Goal: Check status: Check status

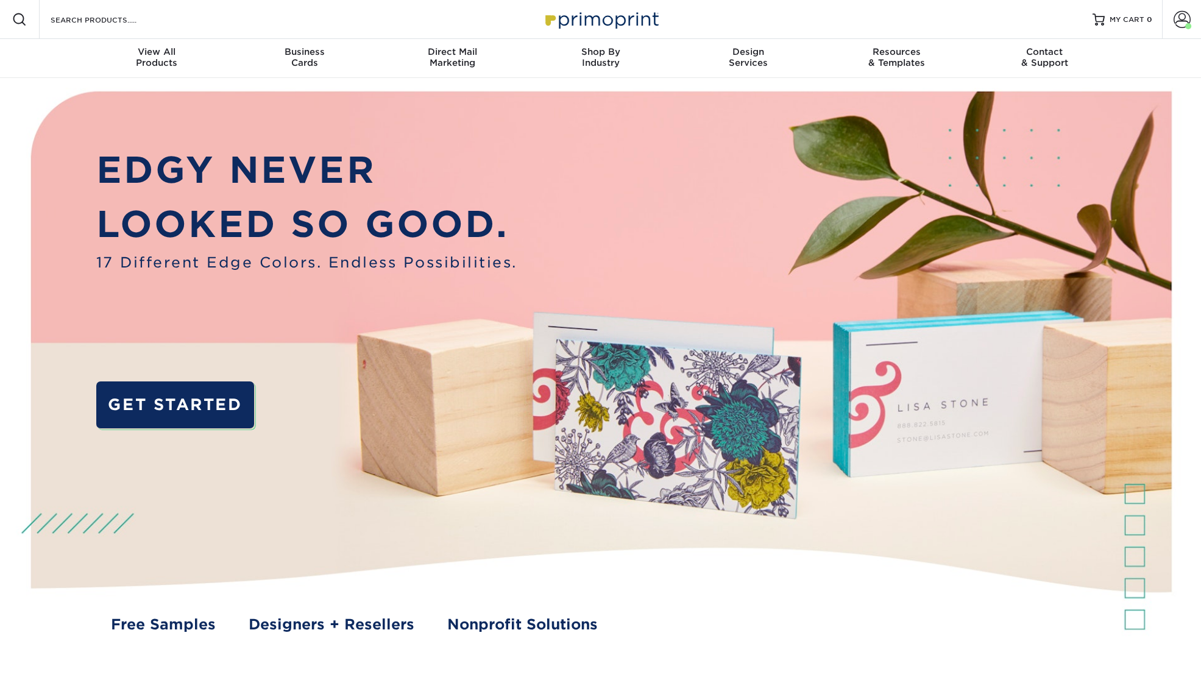
click at [1168, 15] on link "Account" at bounding box center [1181, 19] width 39 height 39
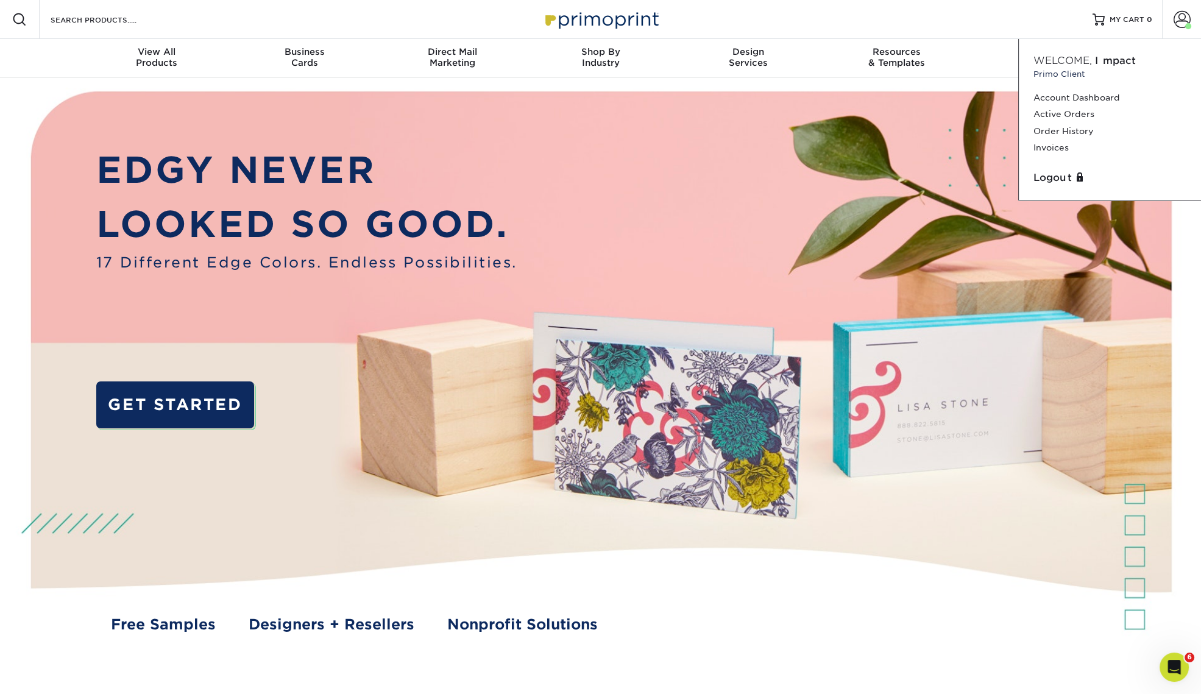
click at [1079, 129] on link "Order History" at bounding box center [1110, 131] width 153 height 16
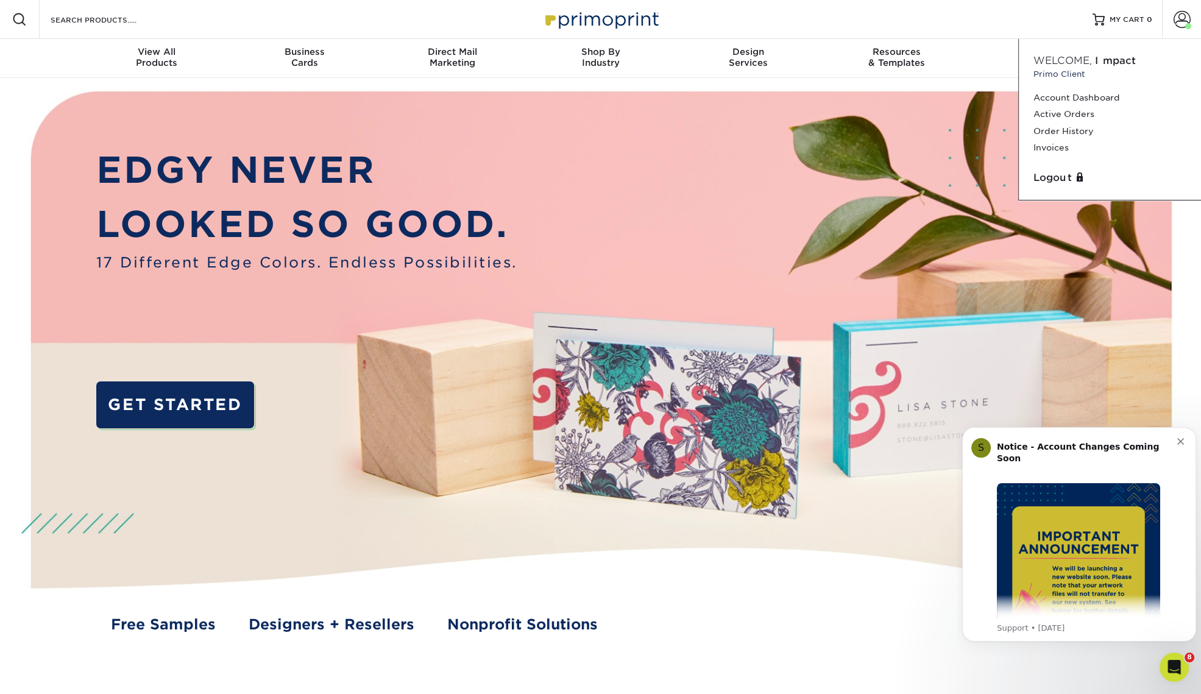
click at [1070, 113] on link "Active Orders" at bounding box center [1110, 114] width 153 height 16
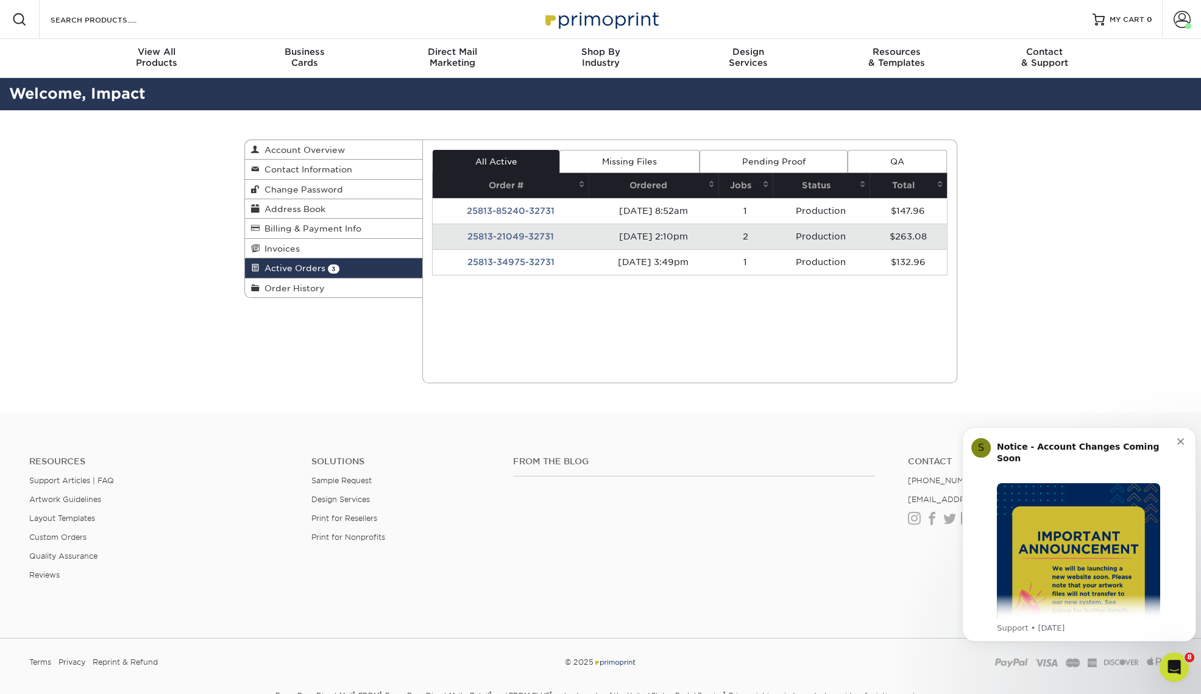
click at [542, 211] on td "25813-85240-32731" at bounding box center [511, 211] width 156 height 26
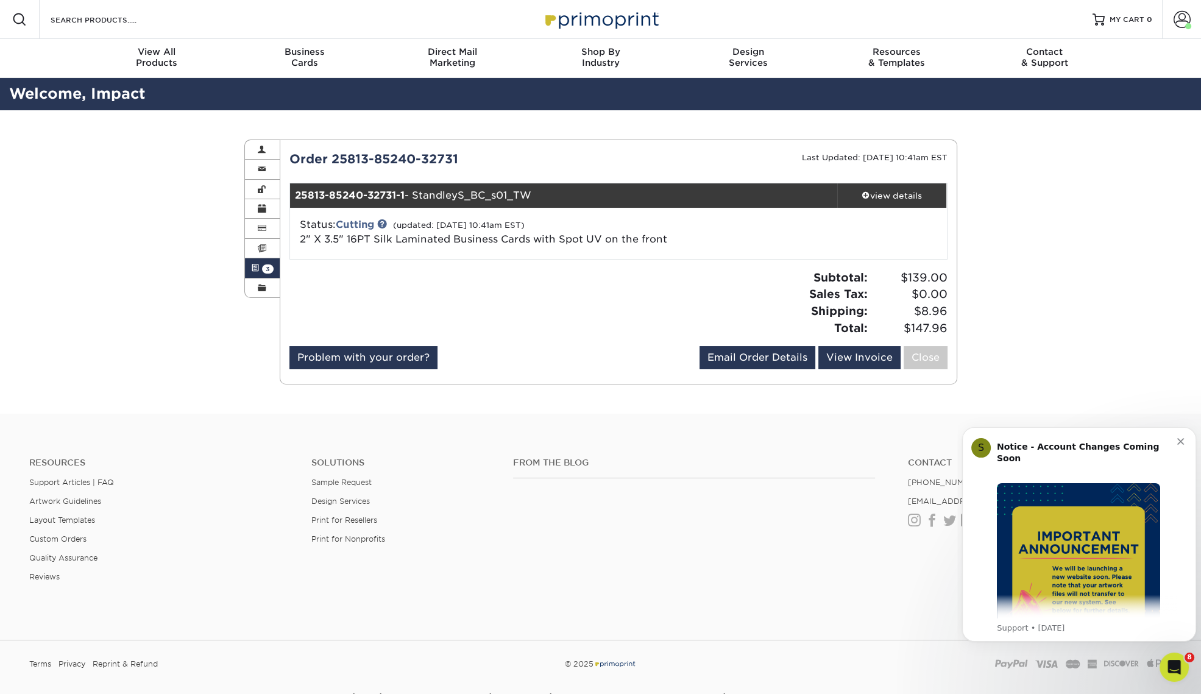
click at [894, 186] on link "view details" at bounding box center [892, 195] width 110 height 24
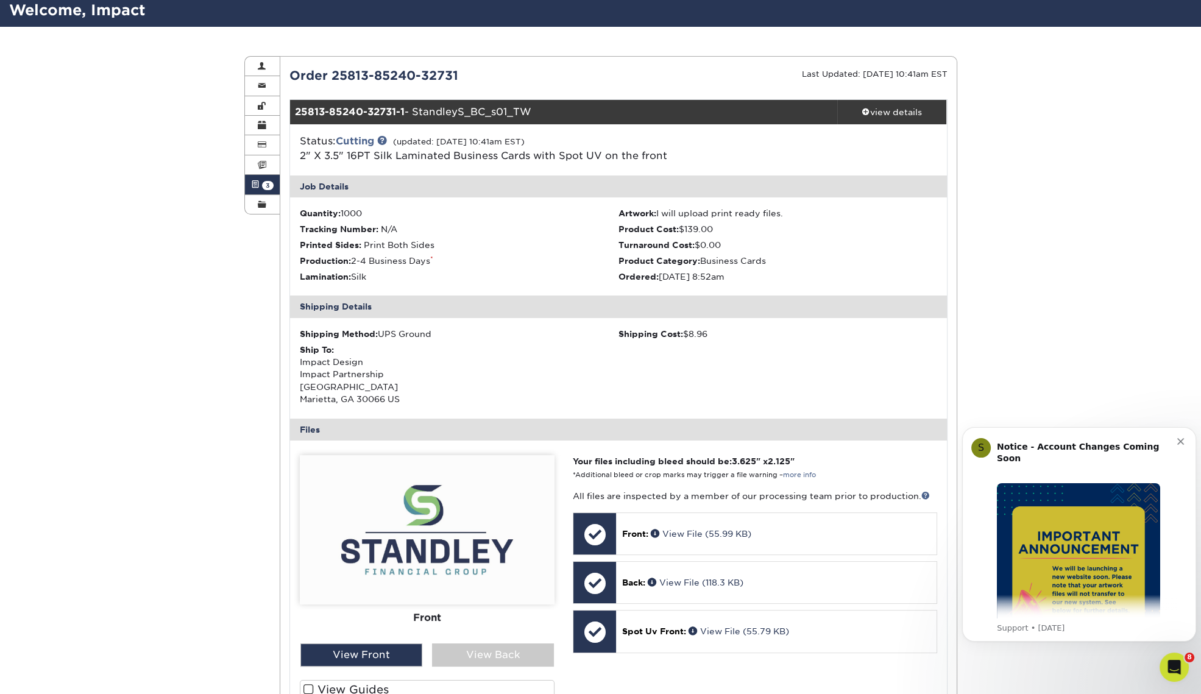
scroll to position [76, 0]
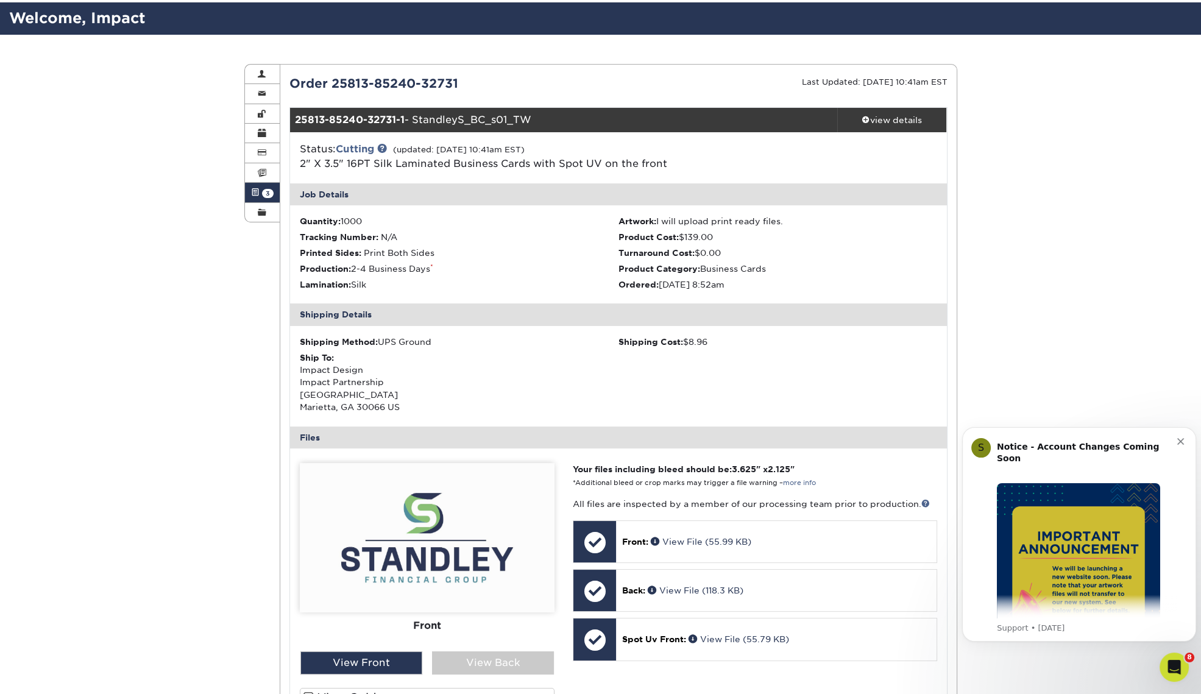
drag, startPoint x: 299, startPoint y: 149, endPoint x: 391, endPoint y: 154, distance: 92.2
click at [391, 154] on div "Status: Cutting (updated: 08/18/2025 10:41am EST) 2" X 3.5" 16PT Silk Laminated…" at bounding box center [509, 156] width 437 height 29
click at [1069, 244] on div "Active Orders Account Overview Contact Information Change Password Address Book…" at bounding box center [600, 486] width 1201 height 903
click at [1177, 438] on div "Notice - Account Changes Coming Soon ​ Past Order Files Will Not Transfer: Whil…" at bounding box center [1087, 526] width 180 height 183
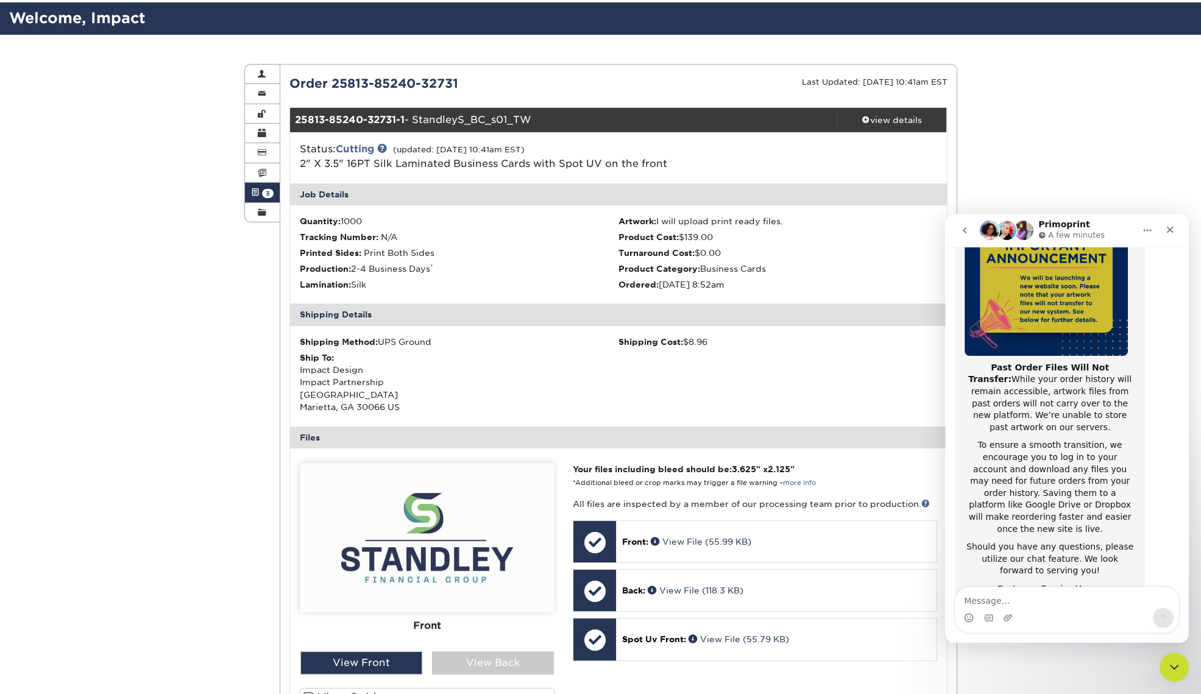
scroll to position [163, 0]
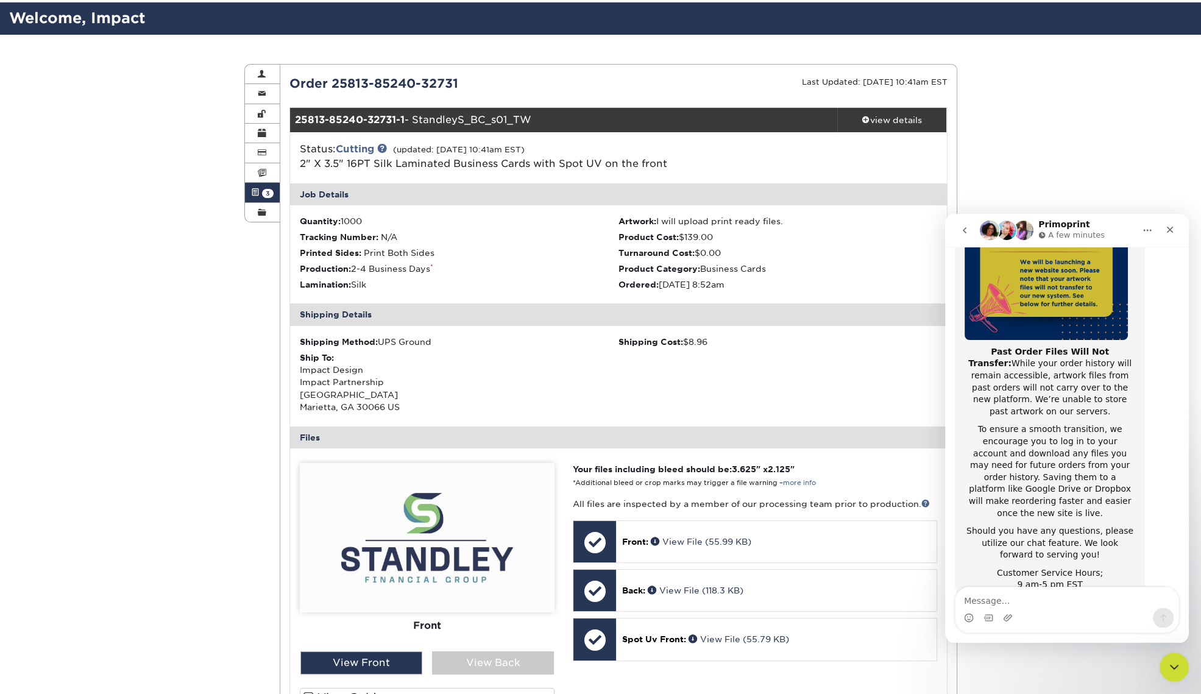
click at [1173, 231] on icon "Close" at bounding box center [1170, 230] width 10 height 10
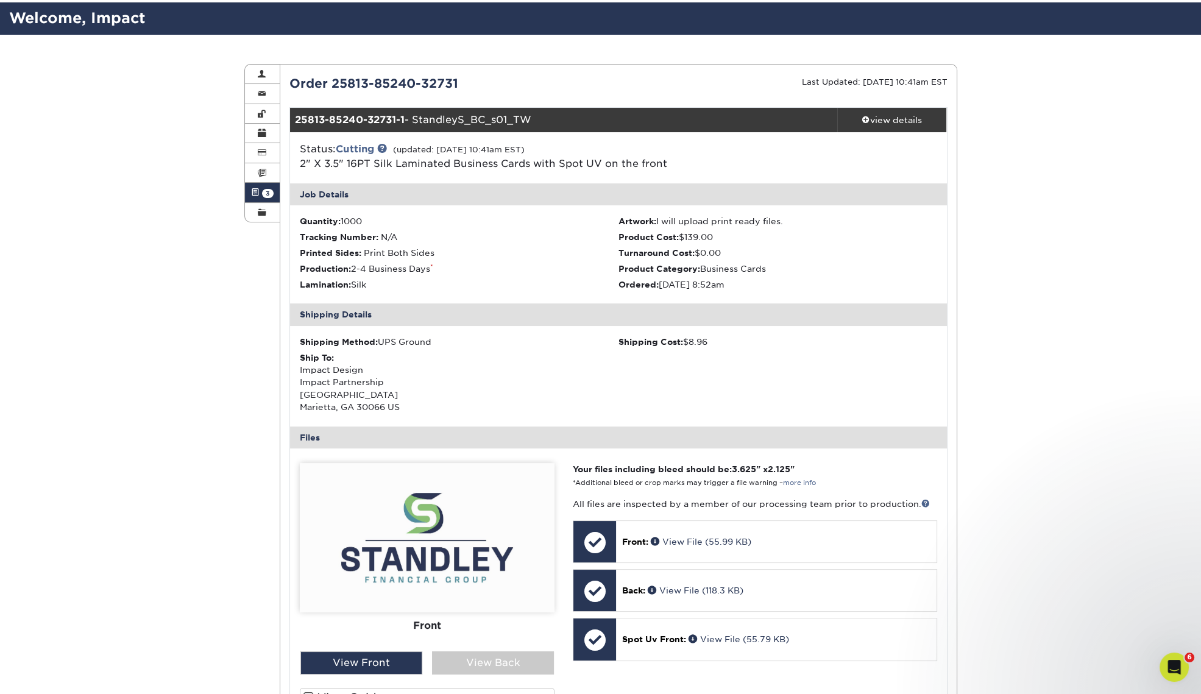
click at [1046, 337] on div "Active Orders Account Overview Contact Information Change Password Address Book…" at bounding box center [600, 486] width 1201 height 903
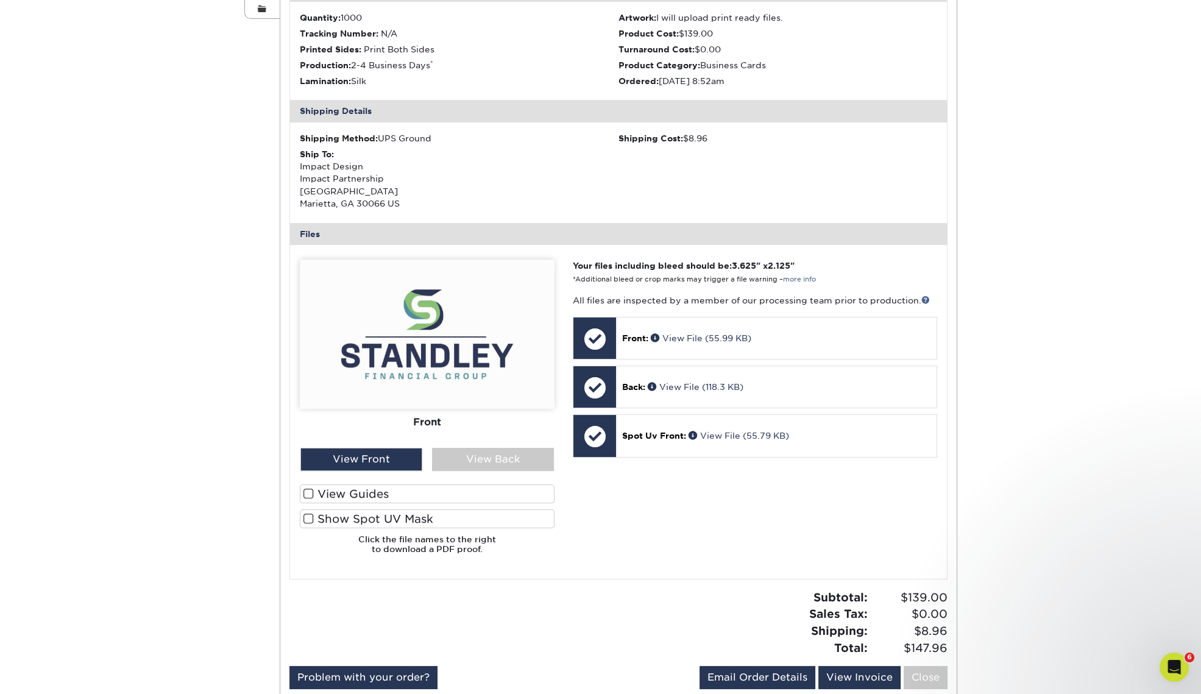
scroll to position [381, 0]
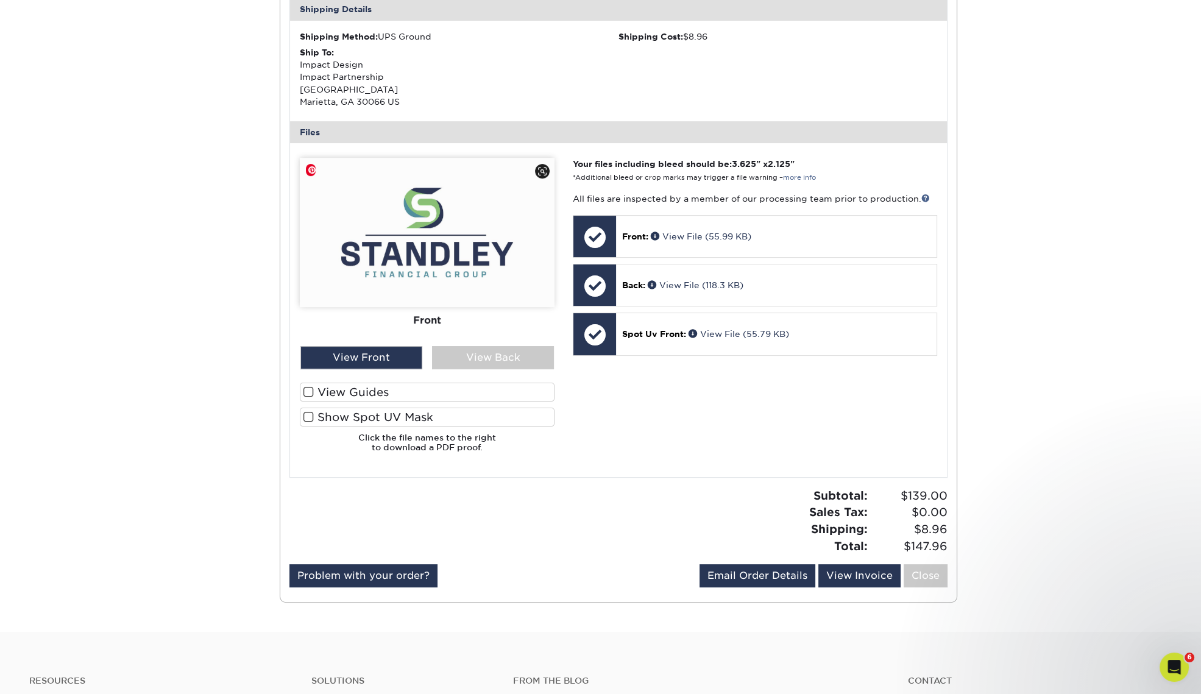
click at [464, 358] on div "View Back" at bounding box center [493, 357] width 122 height 23
